Goal: Connect with others: Connect with others

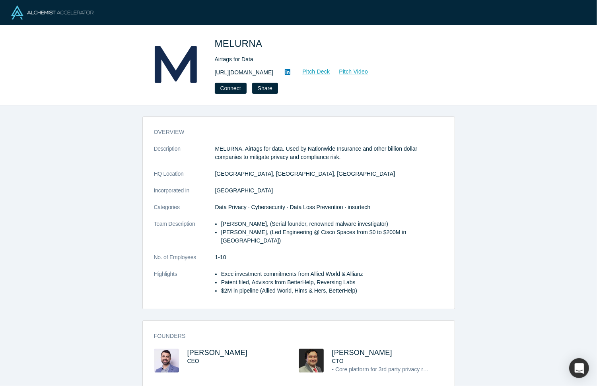
click at [258, 73] on link "https://www.melurna.com" at bounding box center [244, 72] width 59 height 8
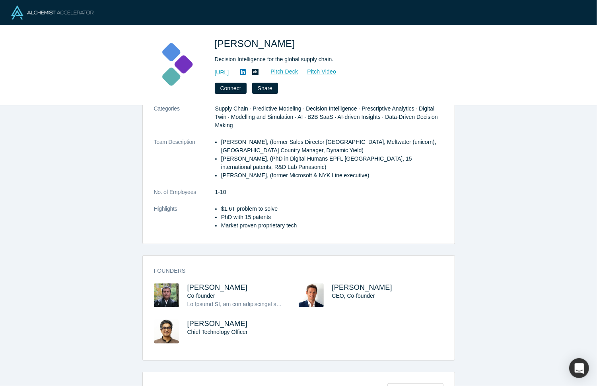
scroll to position [149, 0]
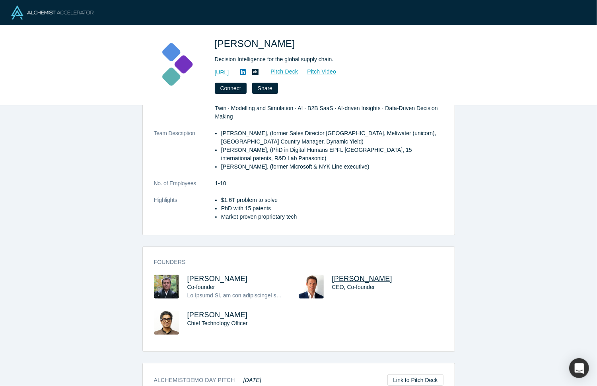
click at [361, 279] on span "Evan Burkosky" at bounding box center [362, 279] width 60 height 8
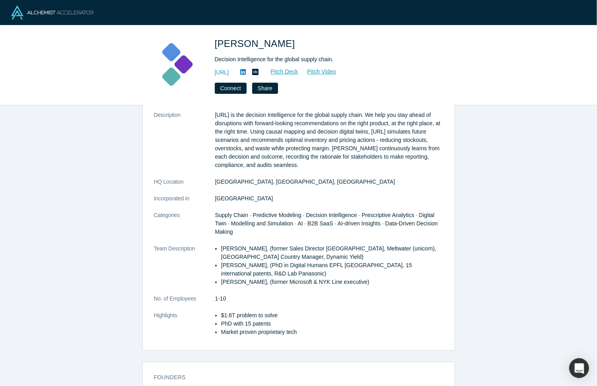
scroll to position [0, 0]
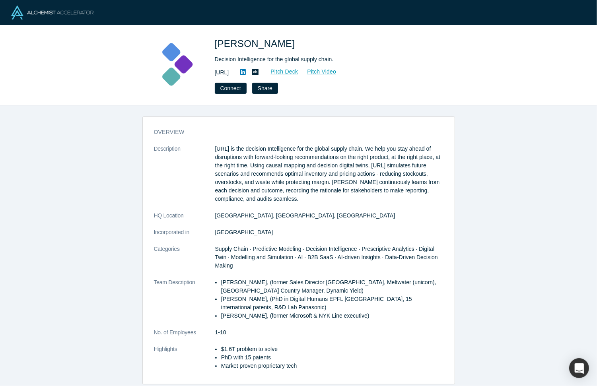
click at [229, 73] on link "https://kimaru.ai/" at bounding box center [222, 72] width 14 height 8
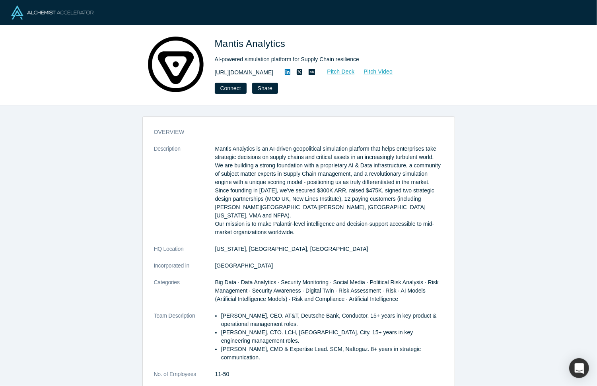
click at [258, 70] on link "https://mantisanalytics.com/" at bounding box center [244, 72] width 59 height 8
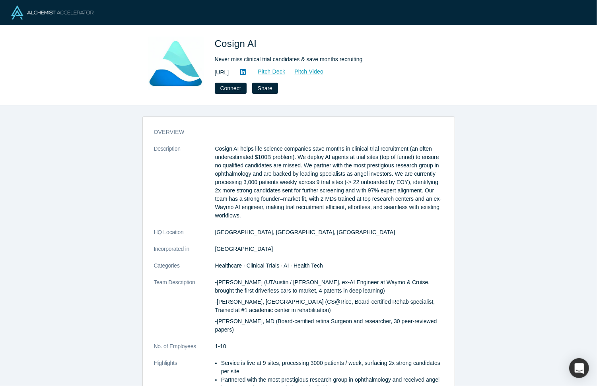
click at [229, 75] on link "[URL]" at bounding box center [222, 72] width 14 height 8
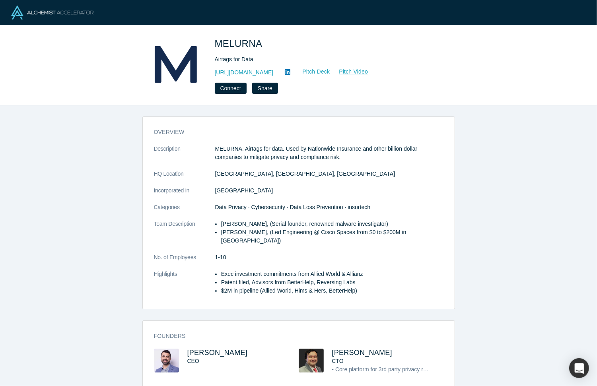
click at [323, 73] on link "Pitch Deck" at bounding box center [312, 71] width 37 height 9
click at [362, 68] on link "Pitch Video" at bounding box center [349, 71] width 38 height 9
click at [260, 69] on link "[URL][DOMAIN_NAME]" at bounding box center [244, 72] width 59 height 8
click at [233, 86] on button "Connect" at bounding box center [231, 88] width 32 height 11
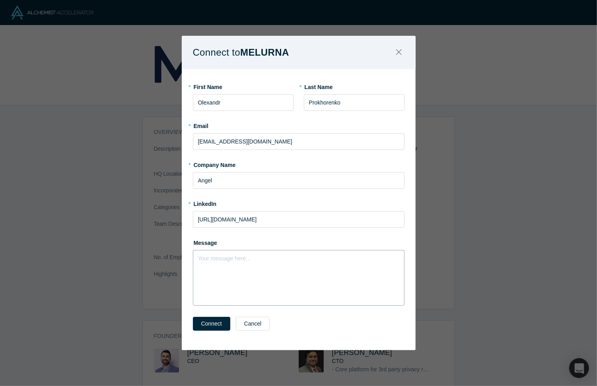
click at [225, 259] on div "rdw-editor" at bounding box center [299, 257] width 201 height 8
click at [217, 321] on button "Connect" at bounding box center [211, 324] width 37 height 14
